Goal: Book appointment/travel/reservation

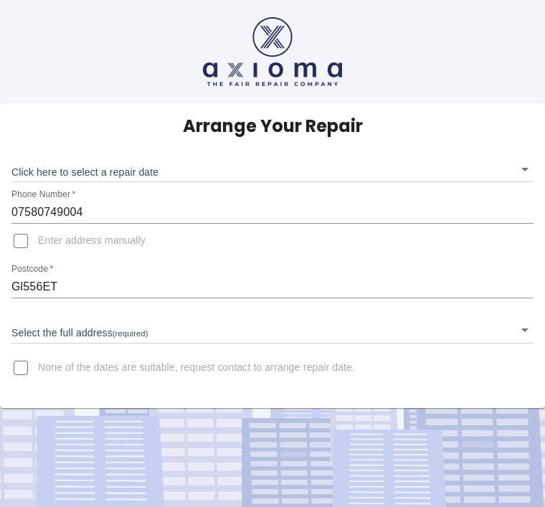
click at [530, 169] on body "Arrange Your Repair Click here to select a repair date ​ Phone Number   * 07580…" at bounding box center [272, 253] width 545 height 507
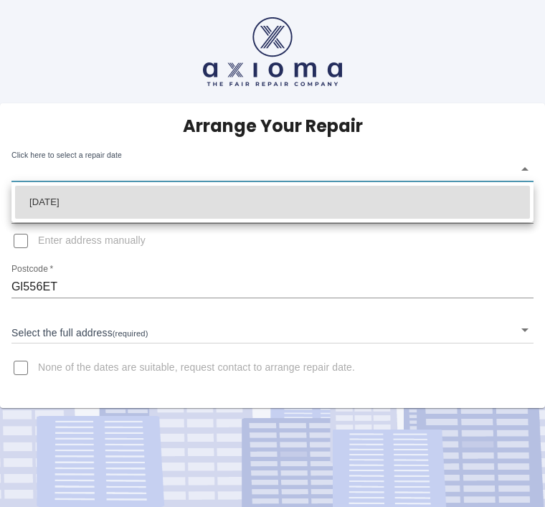
click at [49, 204] on li "[DATE]" at bounding box center [272, 202] width 515 height 33
type input "[DATE]T00:00:00.000Z"
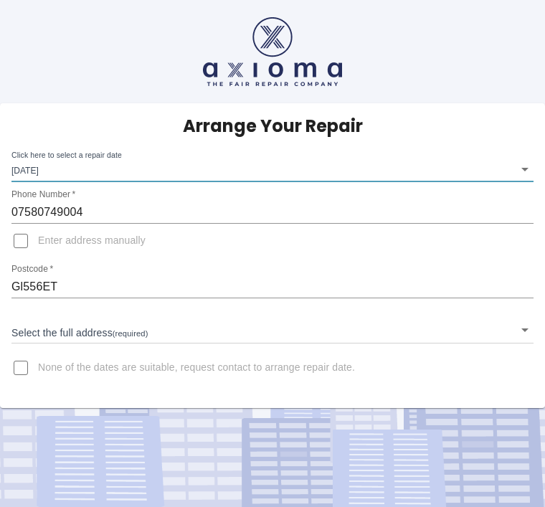
click at [29, 242] on input "Enter address manually" at bounding box center [21, 241] width 34 height 34
checkbox input "true"
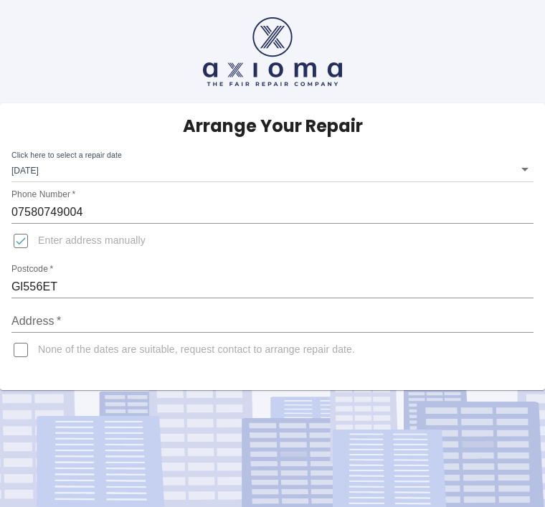
click at [36, 336] on input "None of the dates are suitable, request contact to arrange repair date." at bounding box center [21, 350] width 34 height 34
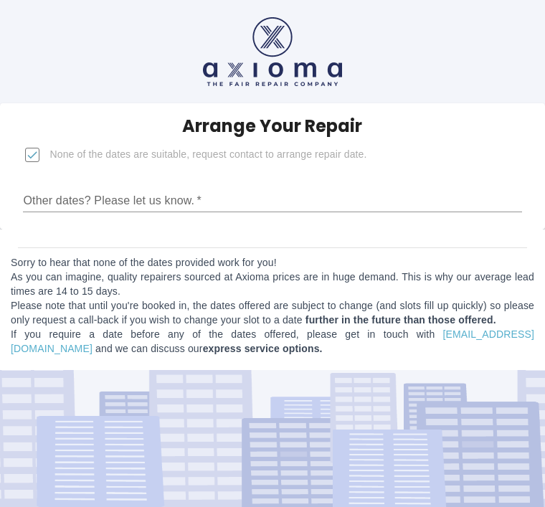
click at [50, 157] on input "None of the dates are suitable, request contact to arrange repair date." at bounding box center [32, 155] width 34 height 34
checkbox input "false"
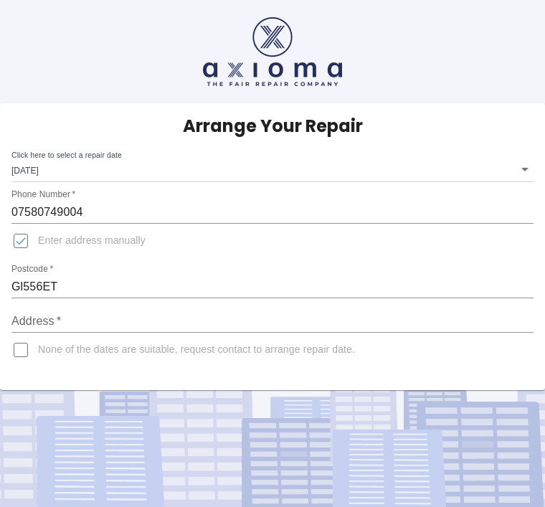
click at [45, 322] on input "Address   *" at bounding box center [272, 321] width 522 height 23
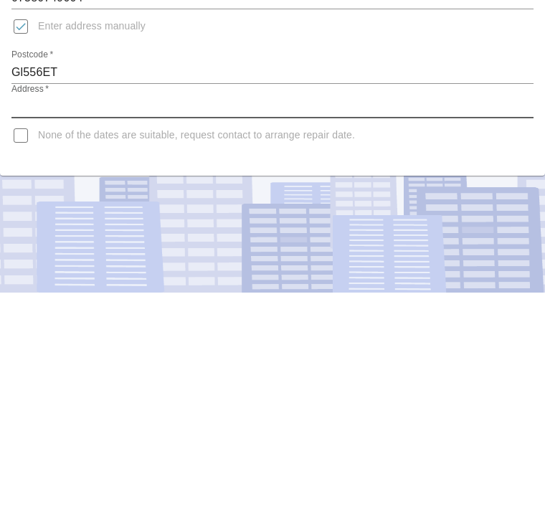
scroll to position [46, 0]
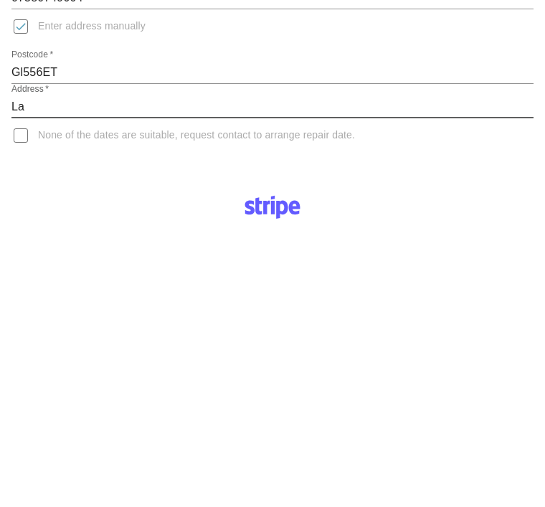
type input "L"
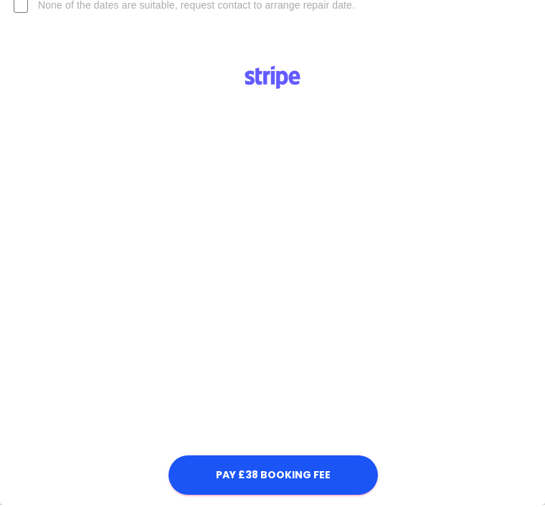
scroll to position [342, 0]
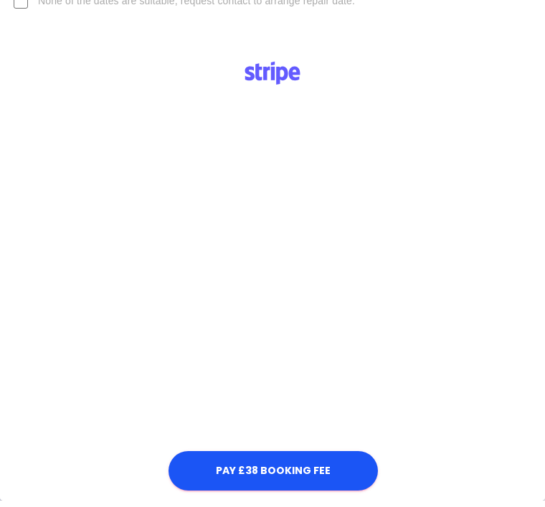
type input "[GEOGRAPHIC_DATA], [STREET_ADDRESS]. GL556ET"
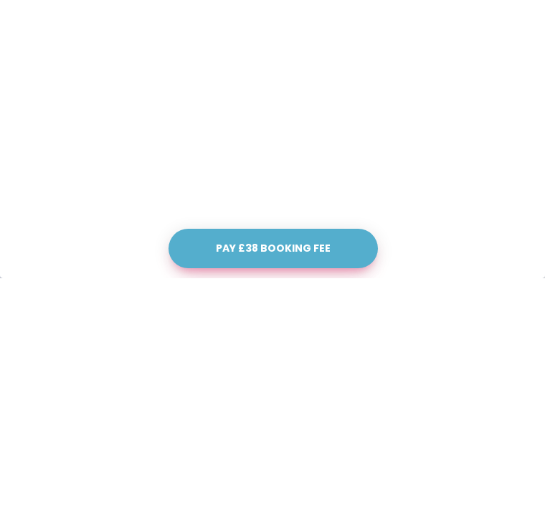
click at [269, 458] on button "Pay £38 Booking Fee" at bounding box center [274, 477] width 210 height 39
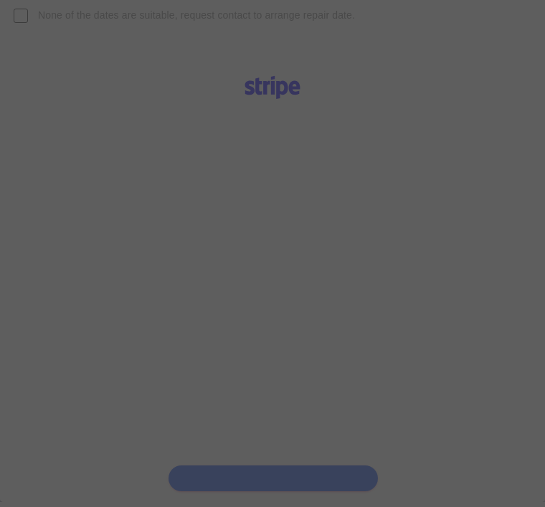
scroll to position [334, 0]
